Goal: Information Seeking & Learning: Learn about a topic

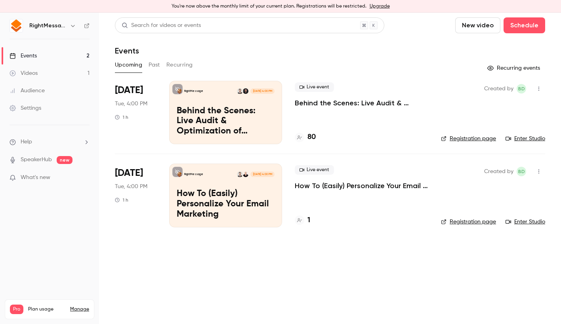
click at [375, 5] on link "Upgrade" at bounding box center [380, 6] width 20 height 6
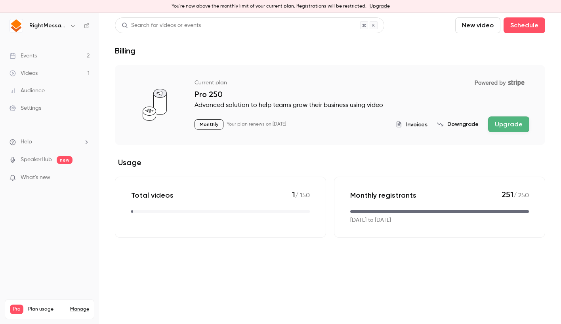
click at [503, 126] on button "Upgrade" at bounding box center [508, 125] width 41 height 16
click at [40, 57] on link "Events 2" at bounding box center [49, 55] width 99 height 17
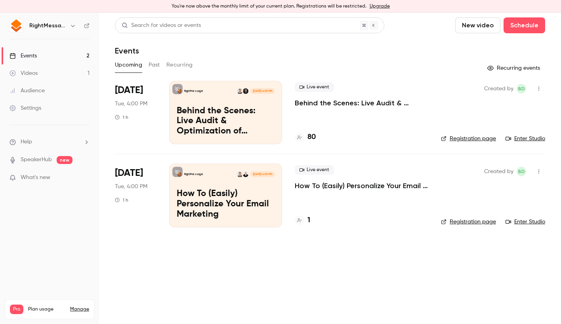
click at [224, 265] on main "Search for videos or events New video Schedule Events Upcoming Past Recurring R…" at bounding box center [330, 169] width 462 height 312
click at [152, 63] on button "Past" at bounding box center [154, 65] width 11 height 13
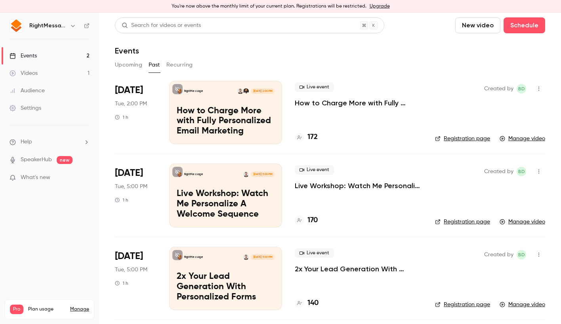
click at [319, 98] on p "How to Charge More with Fully Personalized Email Marketing" at bounding box center [359, 103] width 128 height 10
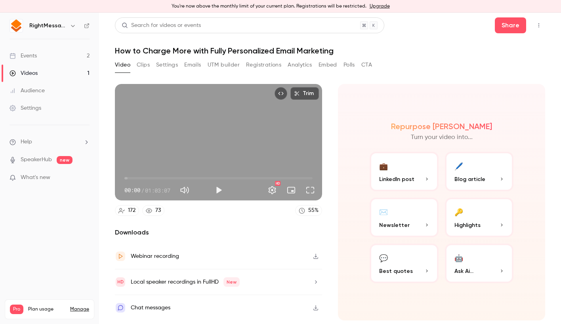
click at [306, 65] on button "Analytics" at bounding box center [300, 65] width 25 height 13
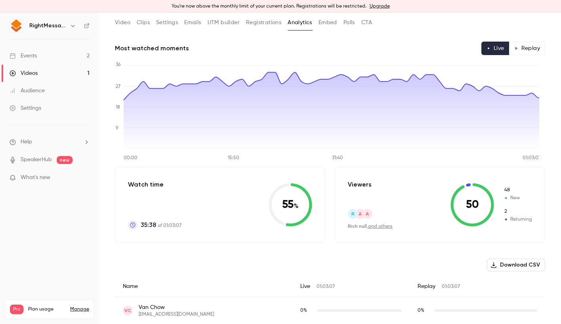
scroll to position [41, 0]
